Goal: Check status: Check status

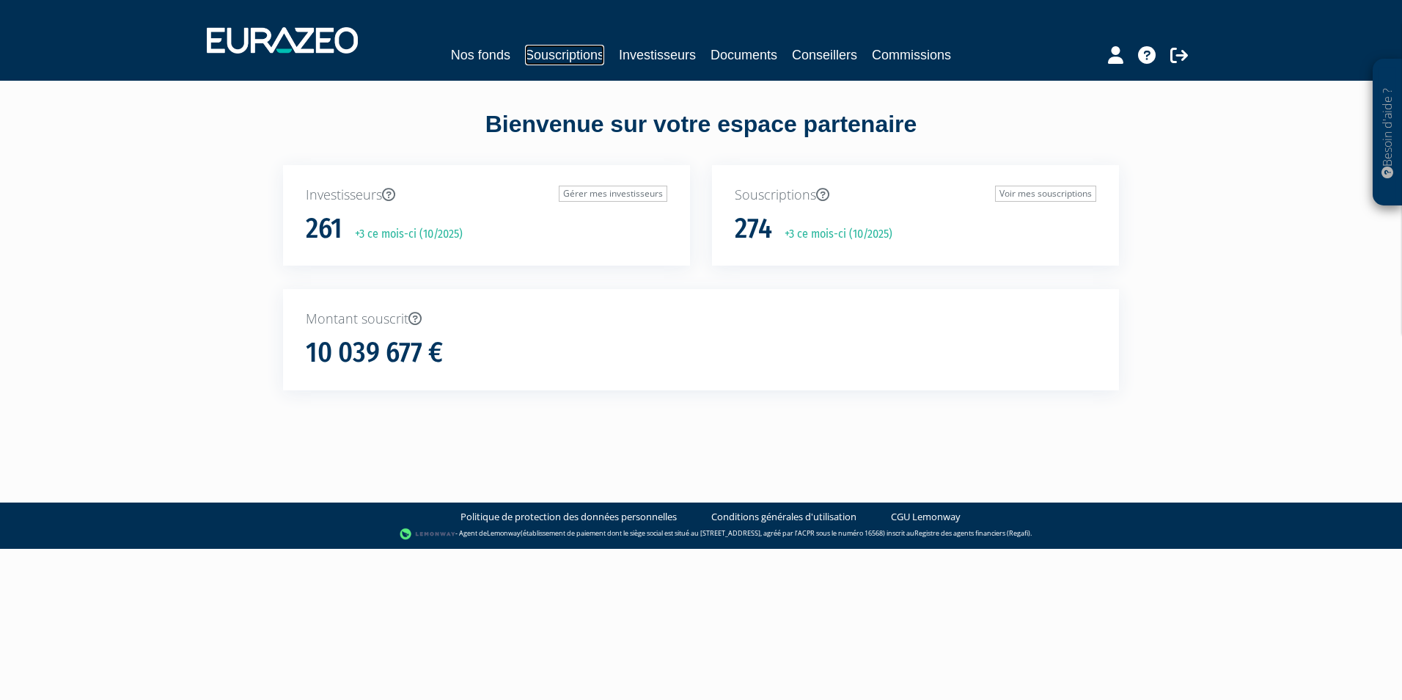
click at [557, 59] on link "Souscriptions" at bounding box center [564, 55] width 79 height 21
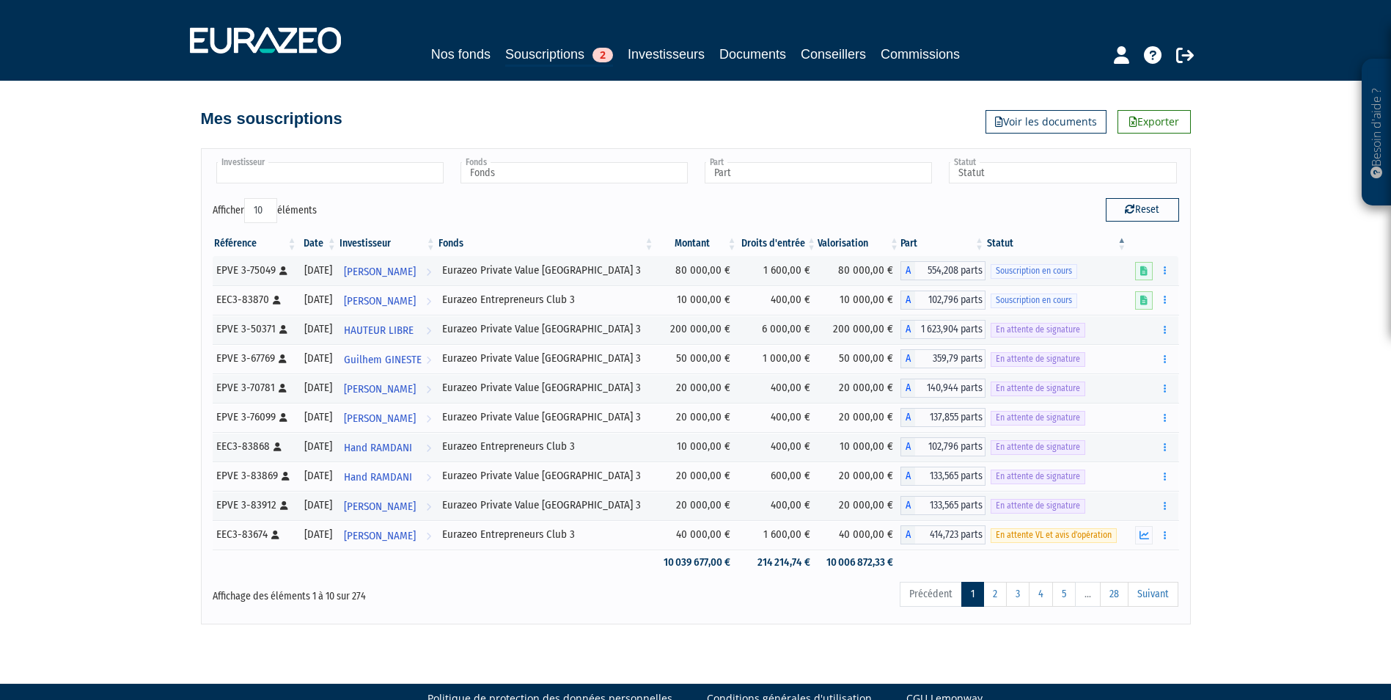
click at [351, 160] on ul at bounding box center [329, 173] width 233 height 27
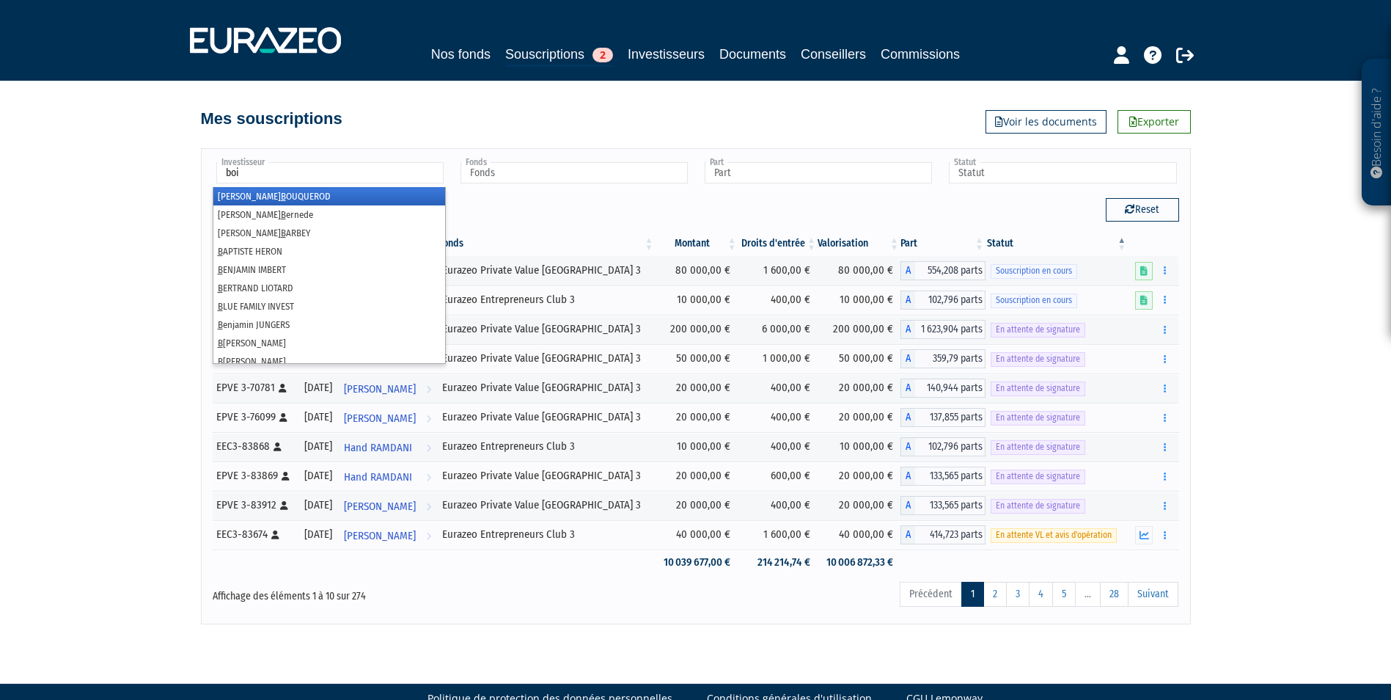
type input "bois"
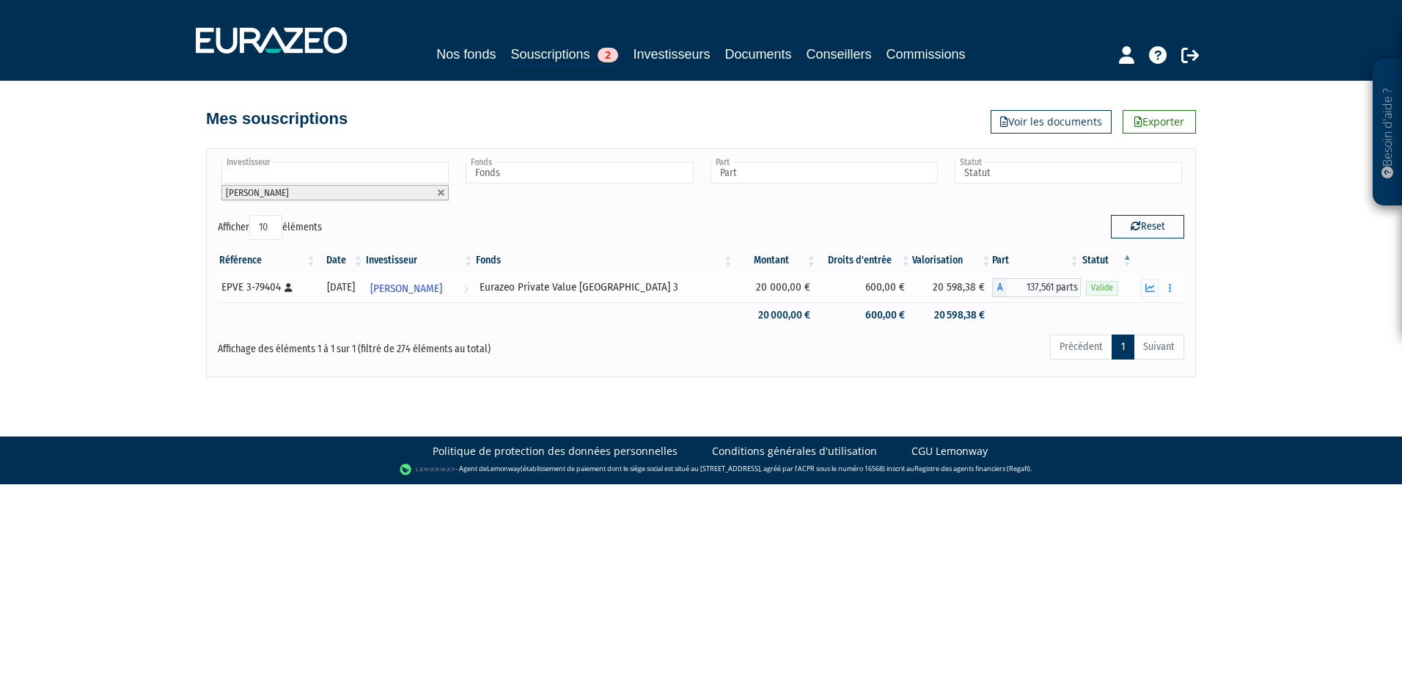
drag, startPoint x: 928, startPoint y: 285, endPoint x: 969, endPoint y: 285, distance: 41.1
click at [969, 285] on td "20 598,38 €" at bounding box center [952, 287] width 80 height 29
drag, startPoint x: 969, startPoint y: 285, endPoint x: 969, endPoint y: 357, distance: 71.9
click at [969, 357] on div "Précédent 1 Suivant" at bounding box center [907, 349] width 554 height 32
click at [1149, 285] on icon "button" at bounding box center [1150, 288] width 10 height 10
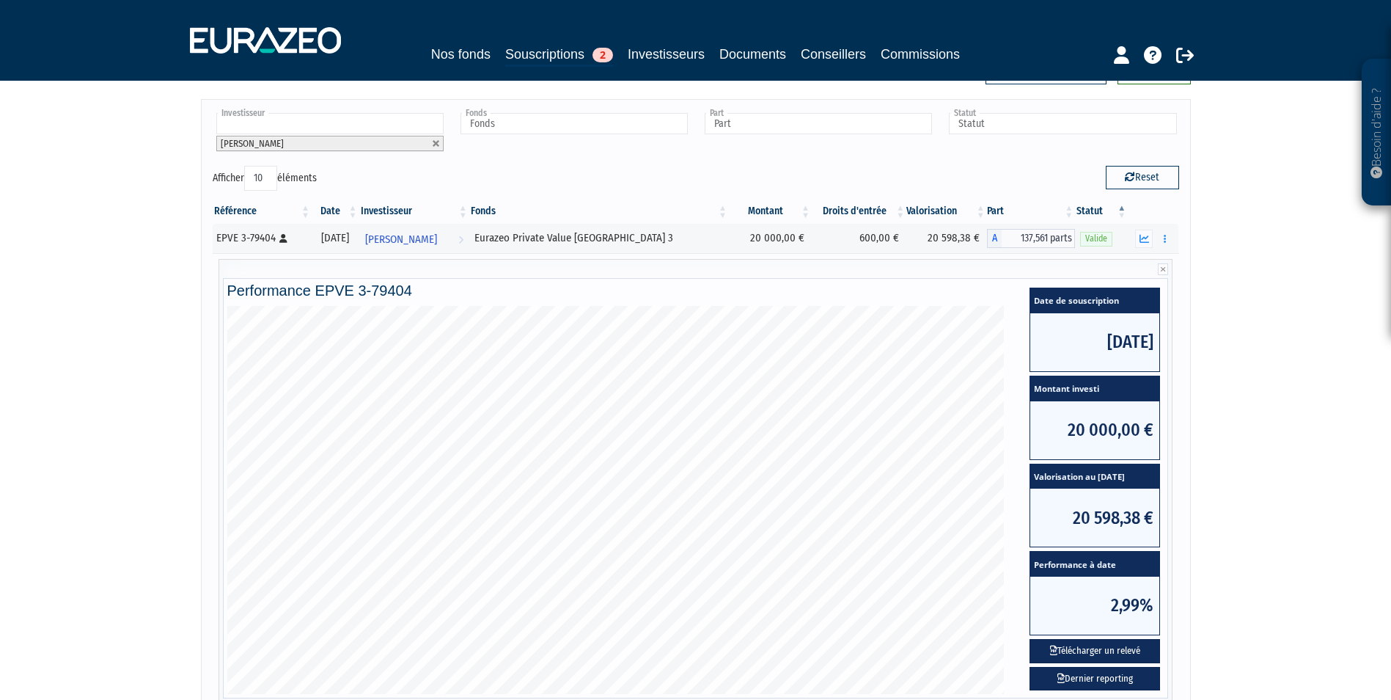
scroll to position [73, 0]
